Goal: Information Seeking & Learning: Compare options

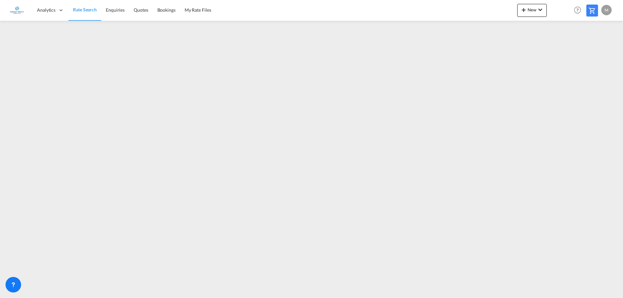
click at [82, 10] on span "Rate Search" at bounding box center [85, 10] width 24 height 6
